Goal: Information Seeking & Learning: Learn about a topic

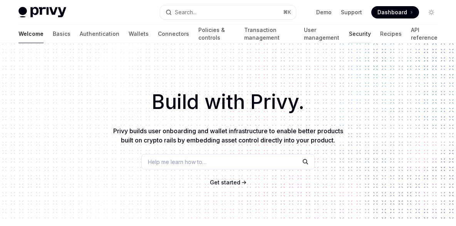
click at [351, 33] on link "Security" at bounding box center [360, 34] width 22 height 18
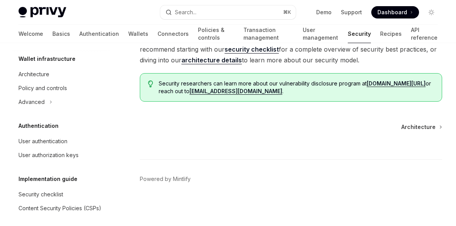
scroll to position [67, 0]
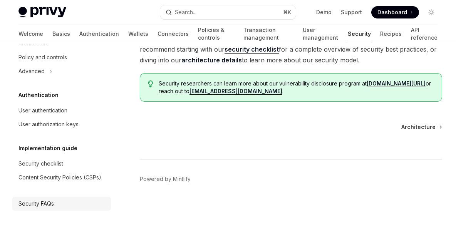
click at [61, 200] on div "Security FAQs" at bounding box center [62, 203] width 88 height 9
type textarea "*"
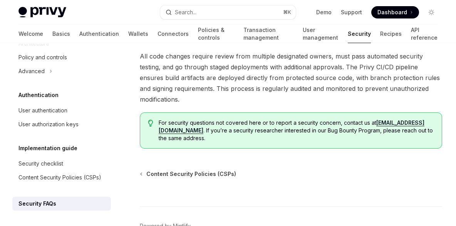
scroll to position [1313, 0]
